Goal: Information Seeking & Learning: Learn about a topic

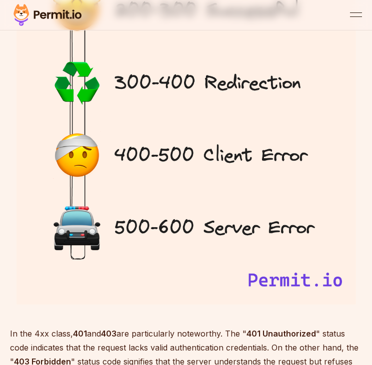
scroll to position [1049, 0]
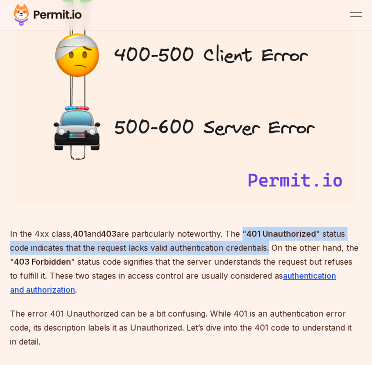
drag, startPoint x: 246, startPoint y: 221, endPoint x: 270, endPoint y: 235, distance: 28.0
click at [270, 235] on p "In the 4xx class, 401 and 403 are particularly noteworthy. The " 401 Unauthoriz…" at bounding box center [186, 262] width 352 height 70
copy p "" 401 Unauthorized " status code indicates that the request lacks valid authent…"
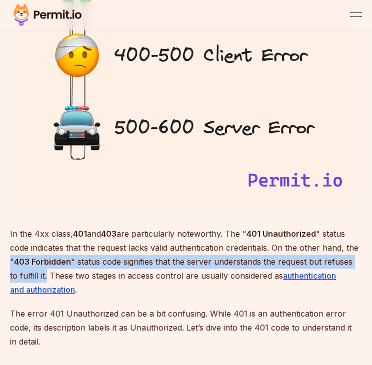
drag, startPoint x: 10, startPoint y: 248, endPoint x: 46, endPoint y: 264, distance: 39.6
click at [46, 264] on p "In the 4xx class, 401 and 403 are particularly noteworthy. The " 401 Unauthoriz…" at bounding box center [186, 262] width 352 height 70
copy p "" 403 Forbidden " status code signifies that the server understands the request…"
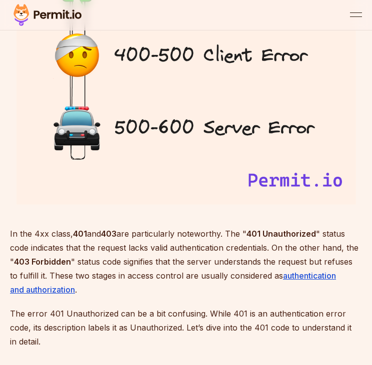
click at [141, 279] on p "In the 4xx class, 401 and 403 are particularly noteworthy. The " 401 Unauthoriz…" at bounding box center [186, 262] width 352 height 70
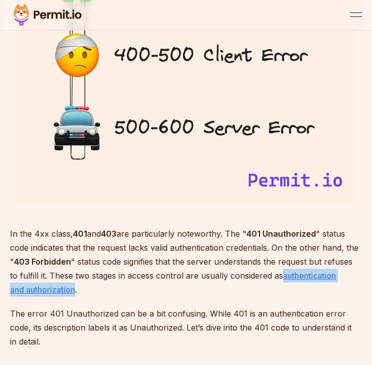
drag, startPoint x: 282, startPoint y: 267, endPoint x: 75, endPoint y: 278, distance: 206.6
click at [75, 278] on p "In the 4xx class, 401 and 403 are particularly noteworthy. The " 401 Unauthoriz…" at bounding box center [186, 262] width 352 height 70
copy p "authentication and authorization"
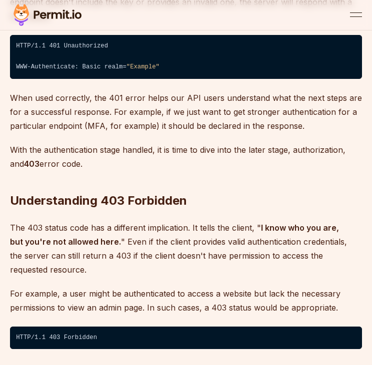
scroll to position [1549, 0]
